Goal: Task Accomplishment & Management: Manage account settings

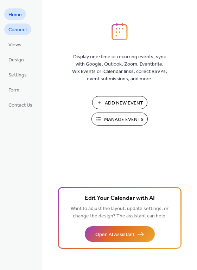
click at [20, 31] on span "Connect" at bounding box center [17, 29] width 19 height 7
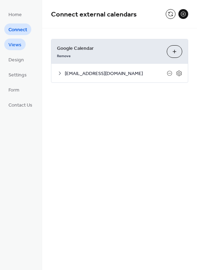
click at [22, 45] on link "Views" at bounding box center [14, 45] width 21 height 12
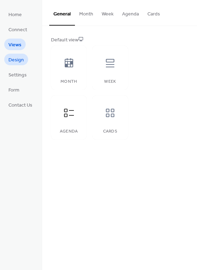
click at [23, 60] on span "Design" at bounding box center [15, 60] width 15 height 7
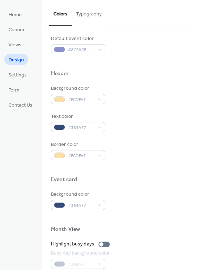
scroll to position [211, 0]
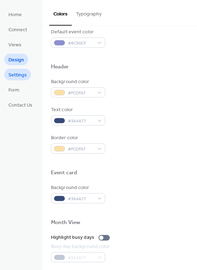
click at [26, 73] on span "Settings" at bounding box center [17, 75] width 18 height 7
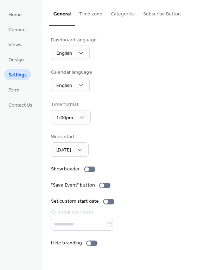
click at [83, 18] on button "Time zone" at bounding box center [91, 12] width 32 height 25
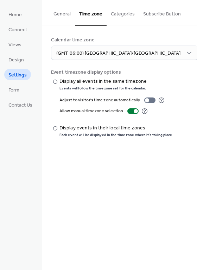
click at [123, 17] on button "Categories" at bounding box center [122, 12] width 32 height 25
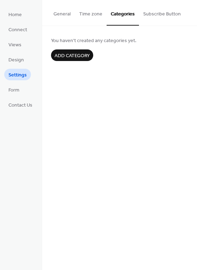
click at [146, 16] on button "Subscribe Button" at bounding box center [162, 12] width 46 height 25
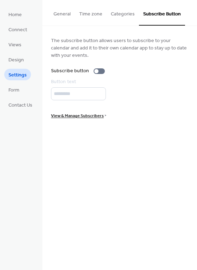
click at [66, 21] on button "General" at bounding box center [62, 12] width 26 height 25
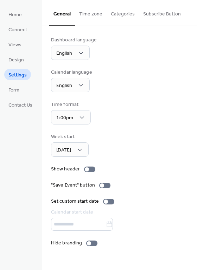
click at [26, 94] on ul "Home Connect Views Design Settings Form Contact Us" at bounding box center [20, 59] width 32 height 102
click at [19, 91] on span "Form" at bounding box center [13, 90] width 11 height 7
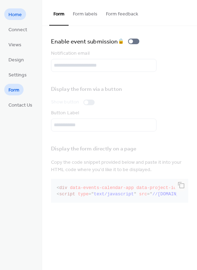
click at [16, 17] on span "Home" at bounding box center [14, 14] width 13 height 7
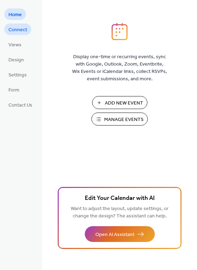
click at [18, 32] on span "Connect" at bounding box center [17, 29] width 19 height 7
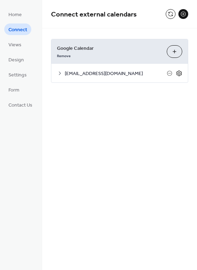
click at [178, 74] on icon at bounding box center [179, 73] width 6 height 6
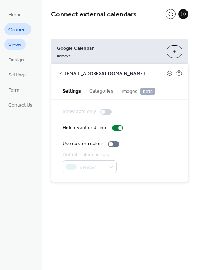
click at [19, 48] on span "Views" at bounding box center [14, 44] width 13 height 7
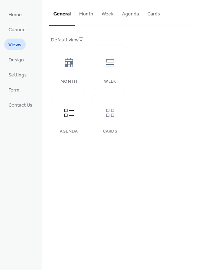
click at [125, 15] on button "Agenda" at bounding box center [130, 12] width 25 height 25
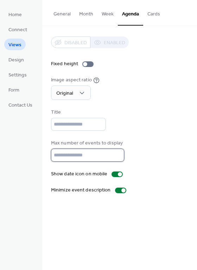
type input "*"
click at [116, 153] on input "*" at bounding box center [87, 155] width 73 height 13
